Goal: Find specific page/section: Find specific page/section

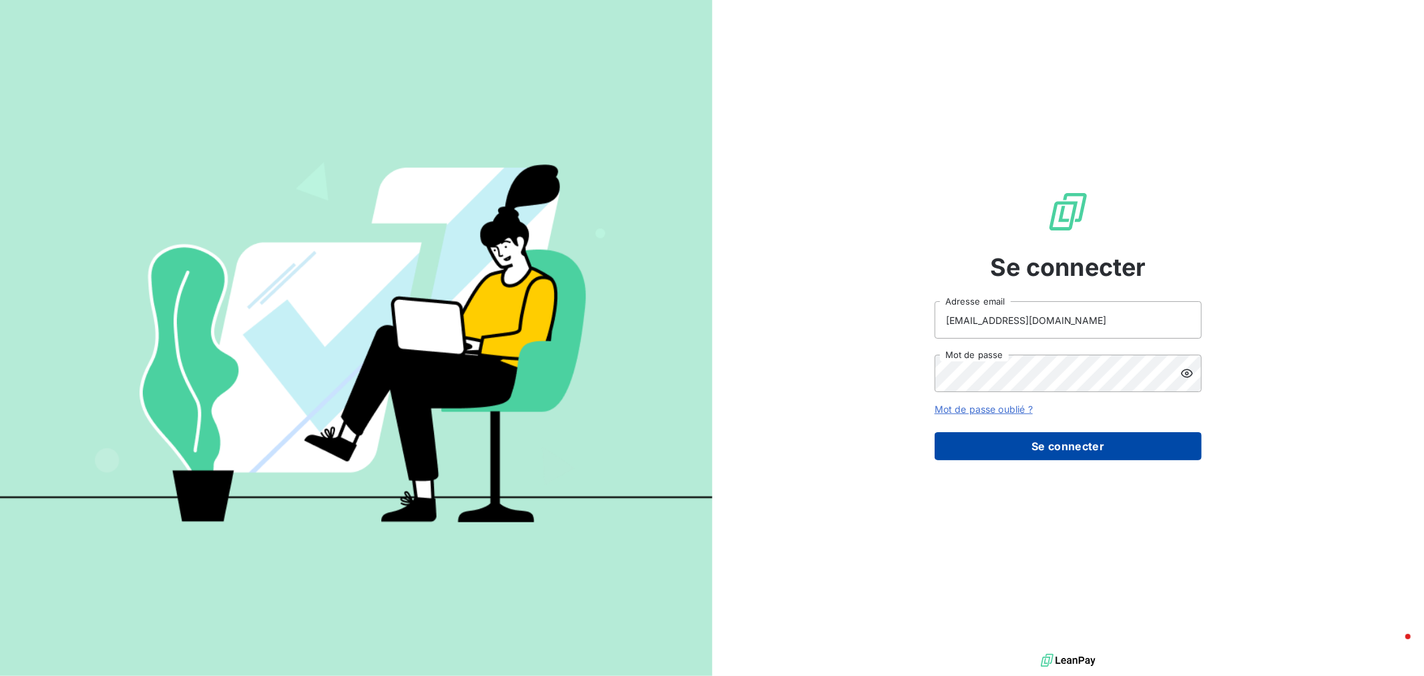
click at [1004, 457] on button "Se connecter" at bounding box center [1068, 446] width 267 height 28
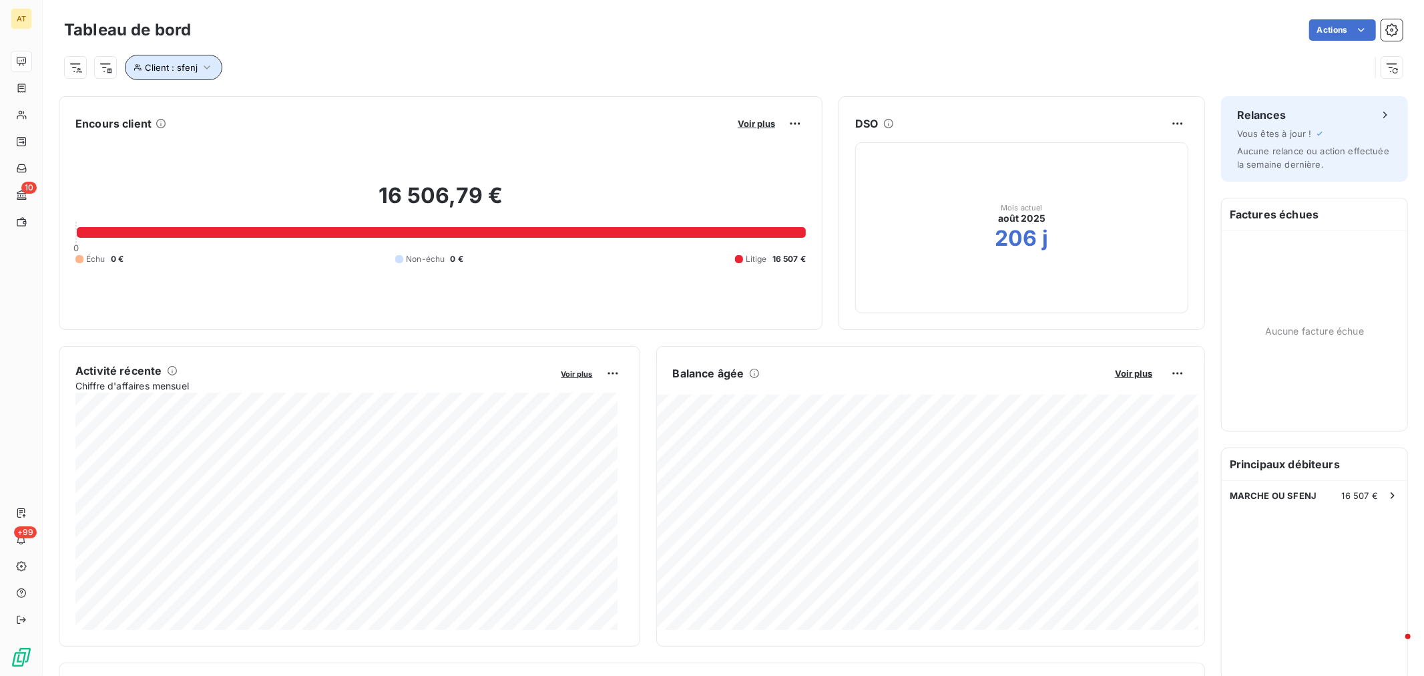
click at [194, 58] on button "Client : sfenj" at bounding box center [173, 67] width 97 height 25
drag, startPoint x: 383, startPoint y: 110, endPoint x: 319, endPoint y: 99, distance: 64.4
click at [319, 99] on div "Client Contient like sfenj" at bounding box center [316, 102] width 366 height 28
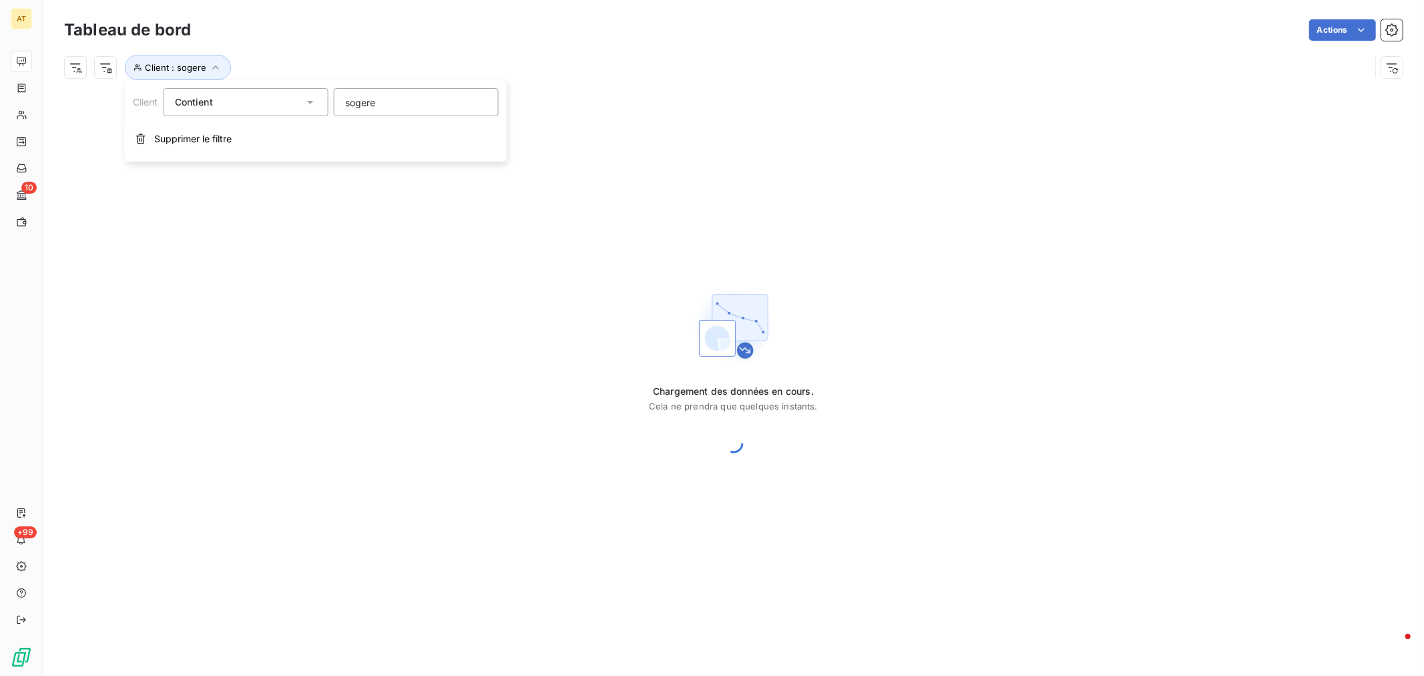
type input "sogeres"
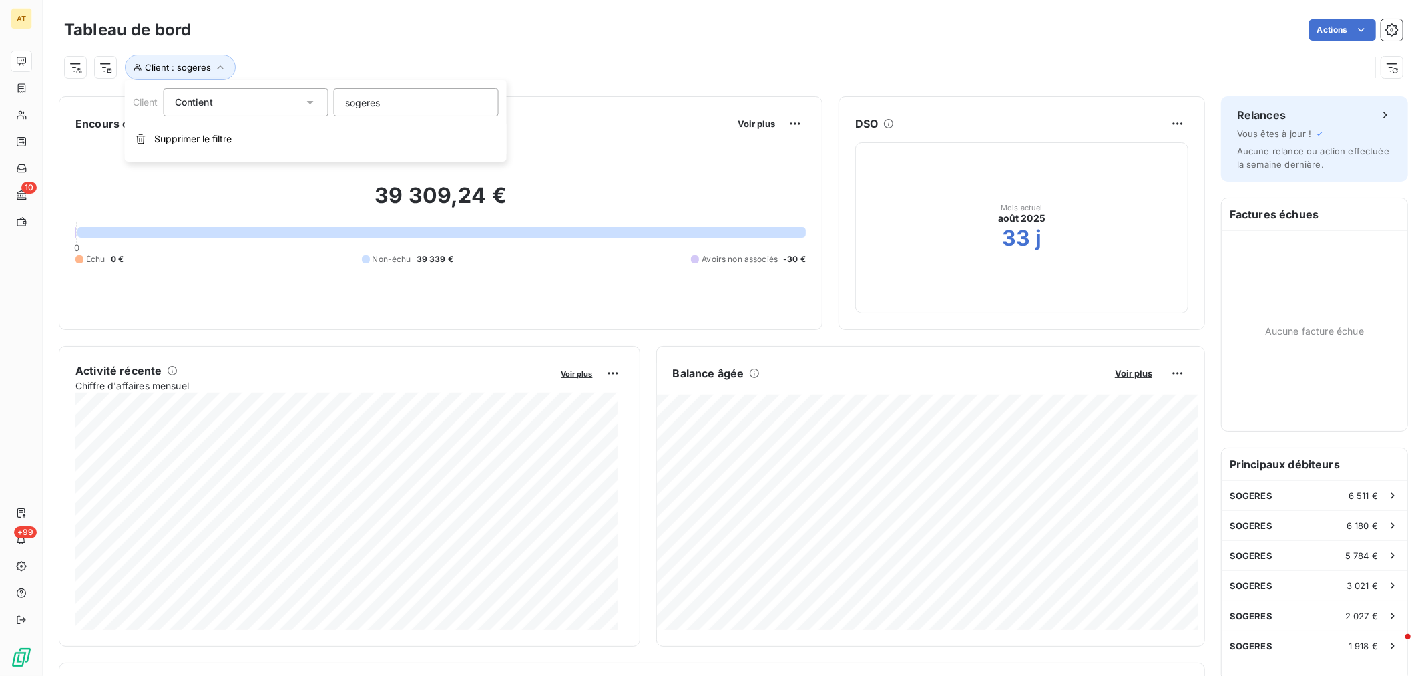
click at [394, 31] on div "Actions" at bounding box center [805, 29] width 1196 height 21
click at [225, 65] on button "Client : sogeres" at bounding box center [180, 67] width 111 height 25
drag, startPoint x: 375, startPoint y: 101, endPoint x: 349, endPoint y: 100, distance: 26.1
click at [349, 100] on input "sogeres" at bounding box center [416, 102] width 165 height 28
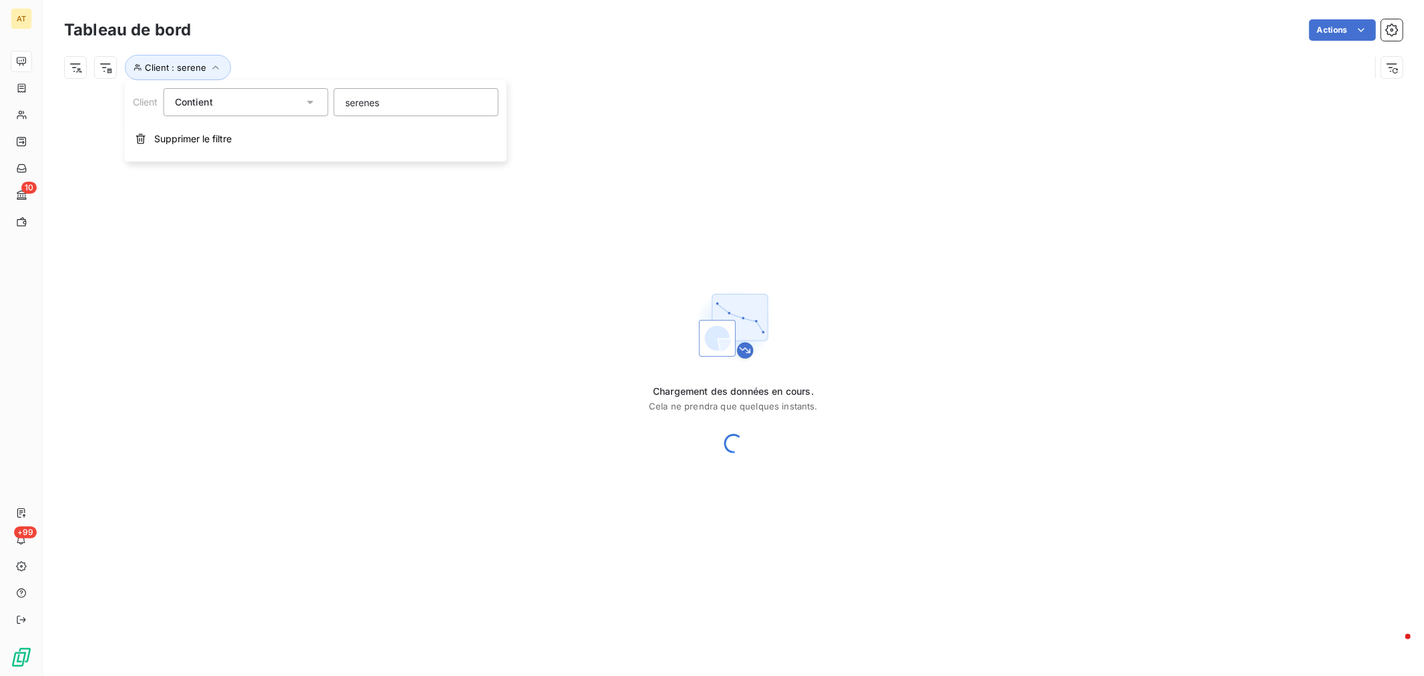
type input "serenest"
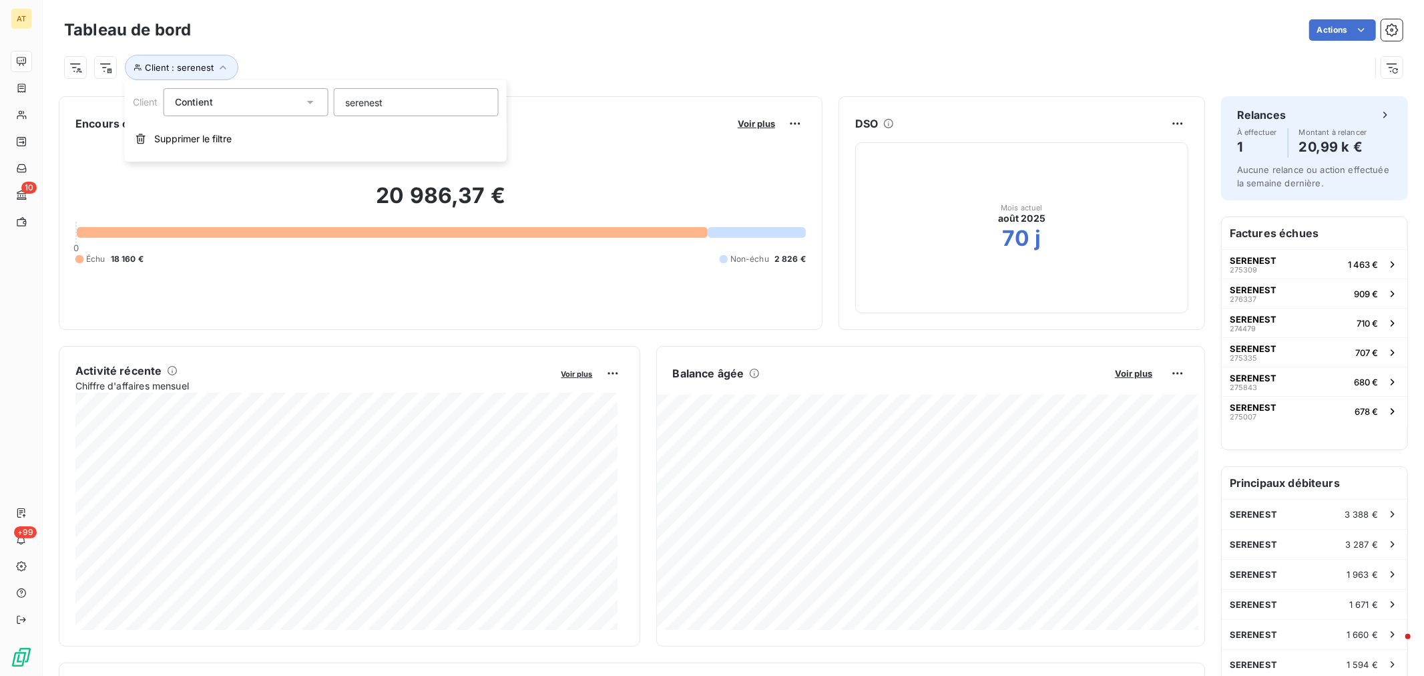
click at [569, 59] on div "Client : serenest" at bounding box center [717, 67] width 1306 height 25
